Goal: Information Seeking & Learning: Learn about a topic

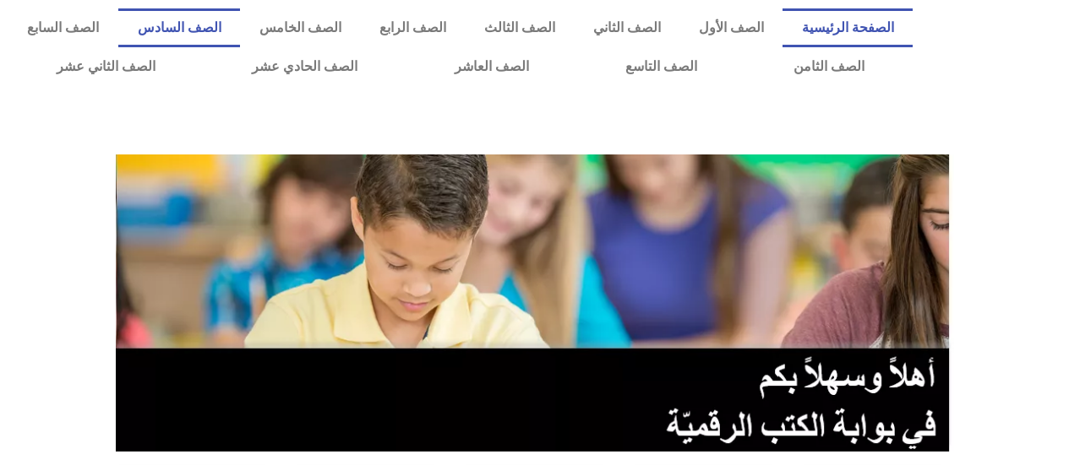
click at [240, 15] on link "الصف السادس" at bounding box center [179, 27] width 122 height 39
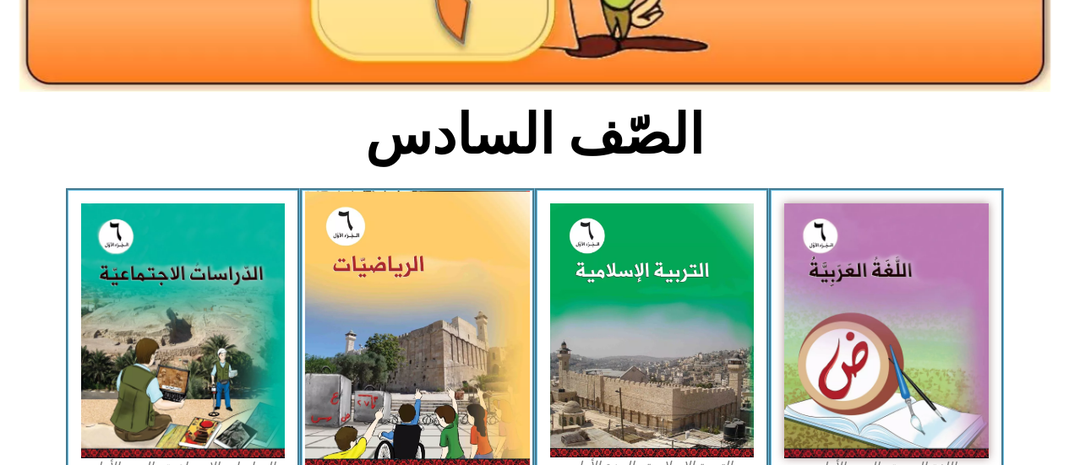
scroll to position [422, 0]
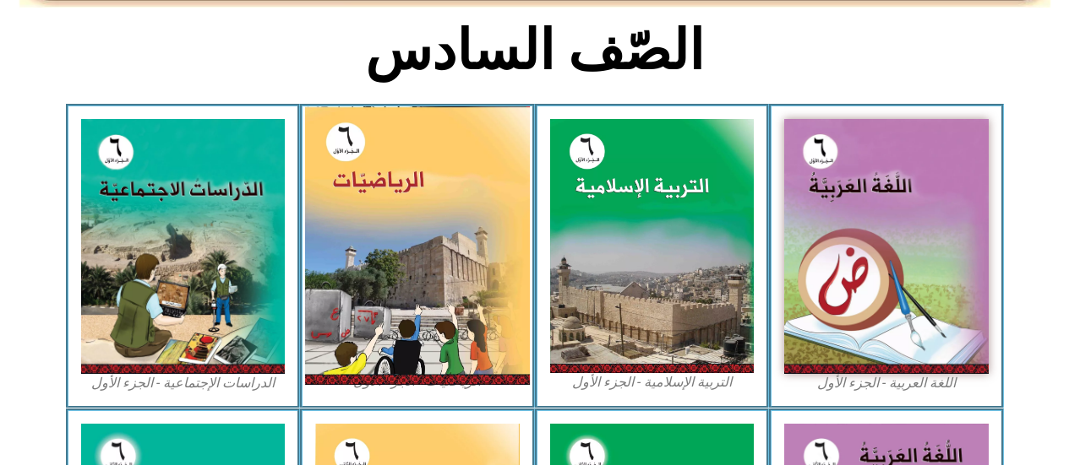
click at [405, 182] on img at bounding box center [417, 245] width 225 height 279
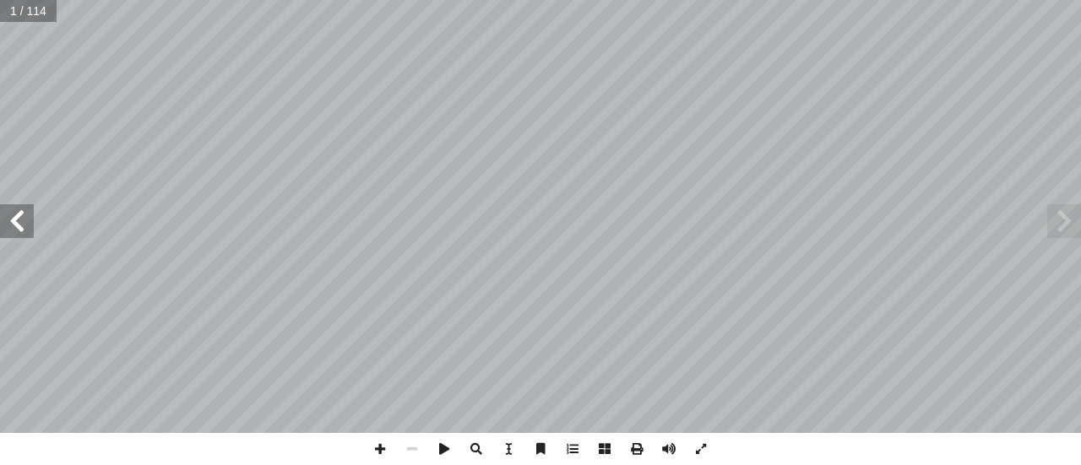
click at [20, 213] on span at bounding box center [17, 221] width 34 height 34
click at [17, 218] on span at bounding box center [17, 221] width 34 height 34
click at [19, 220] on span at bounding box center [17, 221] width 34 height 34
click at [19, 224] on span at bounding box center [17, 221] width 34 height 34
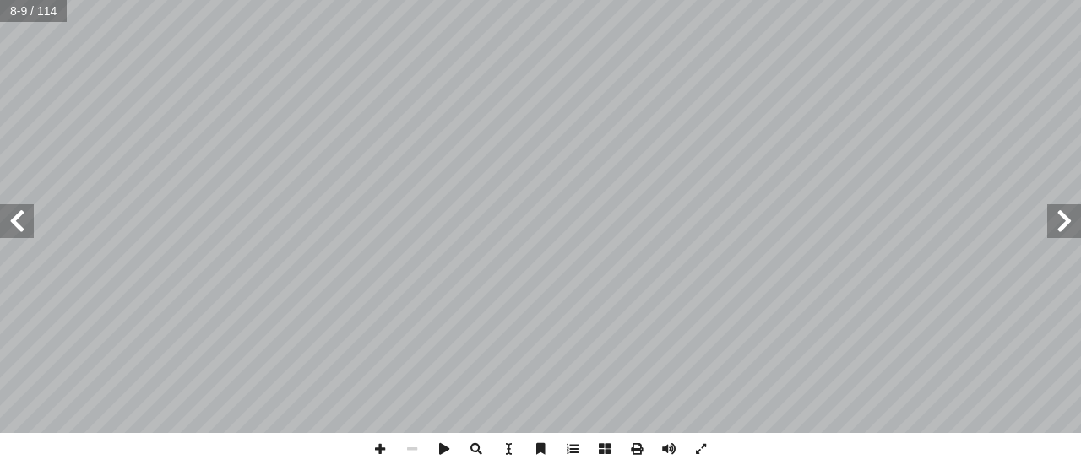
click at [19, 224] on span at bounding box center [17, 221] width 34 height 34
click at [0, 224] on span at bounding box center [17, 221] width 34 height 34
click at [19, 222] on span at bounding box center [17, 221] width 34 height 34
click at [30, 220] on span at bounding box center [17, 221] width 34 height 34
click at [15, 230] on span at bounding box center [17, 221] width 34 height 34
